Goal: Find contact information: Find contact information

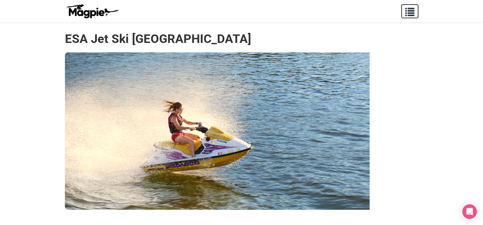
click at [407, 14] on span "button" at bounding box center [409, 10] width 9 height 9
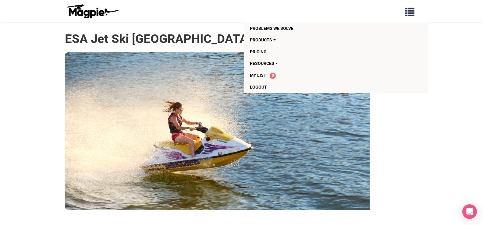
click at [395, 124] on div at bounding box center [241, 130] width 353 height 157
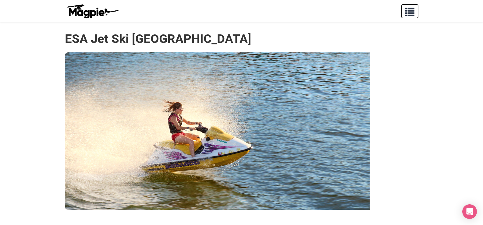
click at [414, 14] on span "button" at bounding box center [409, 10] width 9 height 9
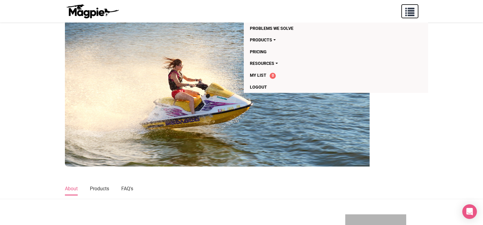
scroll to position [152, 0]
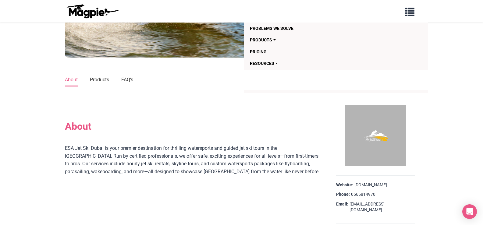
click at [207, 105] on section "About ESA Jet Ski [GEOGRAPHIC_DATA] is your premier destination for thrilling w…" at bounding box center [193, 152] width 256 height 101
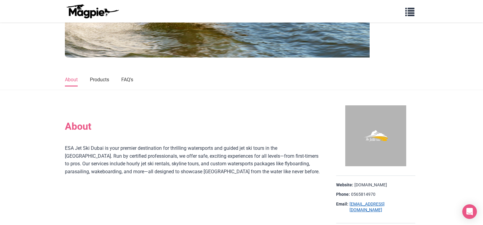
click at [368, 205] on link "[EMAIL_ADDRESS][DOMAIN_NAME]" at bounding box center [382, 207] width 66 height 12
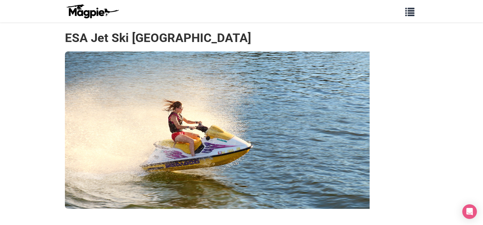
scroll to position [0, 0]
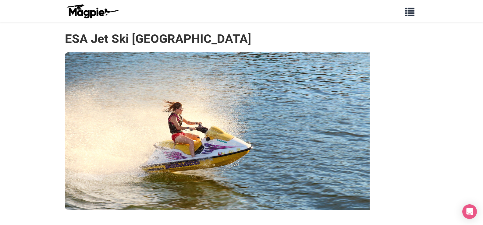
click at [111, 41] on h1 "ESA Jet Ski [GEOGRAPHIC_DATA]" at bounding box center [158, 39] width 186 height 15
click at [97, 19] on link at bounding box center [92, 11] width 55 height 18
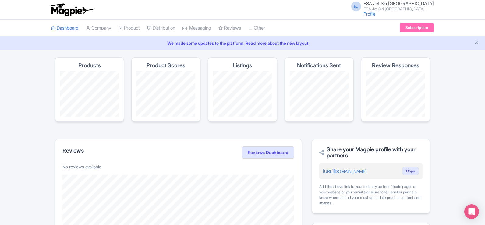
drag, startPoint x: 415, startPoint y: 4, endPoint x: 419, endPoint y: 5, distance: 4.7
click at [419, 5] on span "ESA Jet Ski [GEOGRAPHIC_DATA]" at bounding box center [398, 4] width 70 height 6
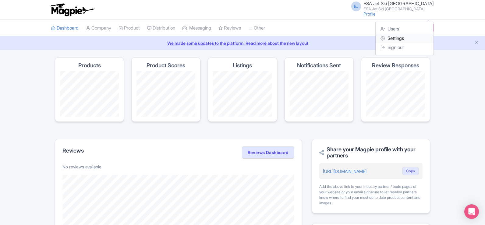
click at [400, 34] on link "Settings" at bounding box center [405, 38] width 58 height 9
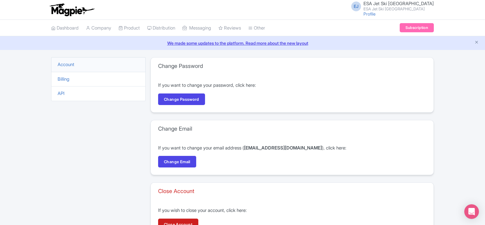
click at [58, 61] on li "Account" at bounding box center [98, 64] width 94 height 15
click at [64, 64] on link "Account" at bounding box center [66, 65] width 17 height 6
click at [376, 15] on link "Profile" at bounding box center [369, 13] width 12 height 5
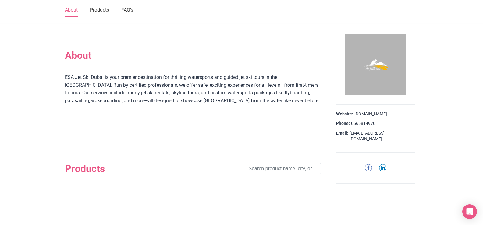
scroll to position [213, 0]
